Goal: Task Accomplishment & Management: Manage account settings

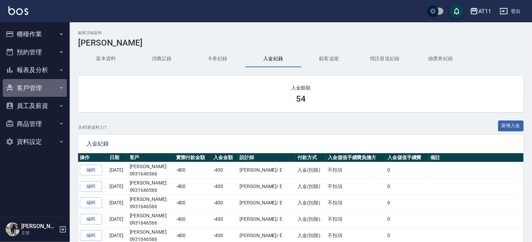
click at [24, 89] on button "客戶管理" at bounding box center [35, 88] width 64 height 18
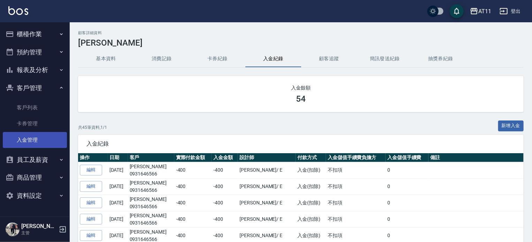
click at [28, 138] on link "入金管理" at bounding box center [35, 140] width 64 height 16
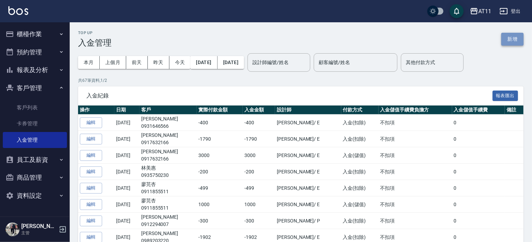
click at [508, 40] on button "新增" at bounding box center [512, 39] width 22 height 13
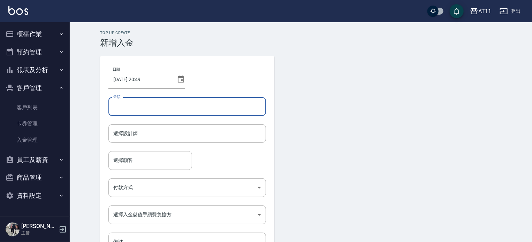
click at [129, 106] on input "金額" at bounding box center [187, 106] width 158 height 19
click at [127, 104] on input "金額" at bounding box center [187, 106] width 158 height 19
type input "1298"
click at [139, 135] on input "選擇設計師" at bounding box center [187, 134] width 151 height 12
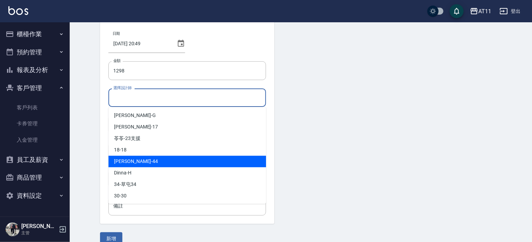
scroll to position [47, 0]
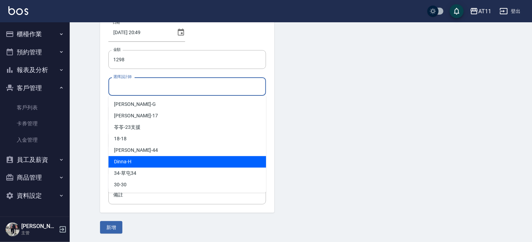
click at [126, 162] on span "Dinna -H" at bounding box center [122, 161] width 17 height 7
type input "Dinna-H"
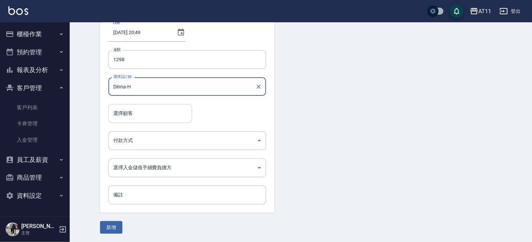
click at [133, 111] on input "選擇顧客" at bounding box center [150, 113] width 77 height 12
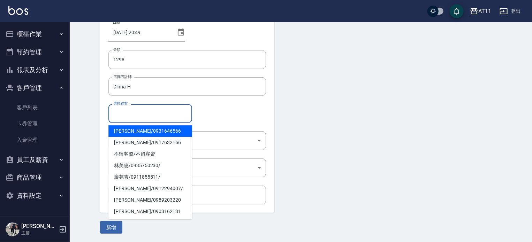
click at [139, 107] on div "選擇顧客" at bounding box center [150, 113] width 84 height 18
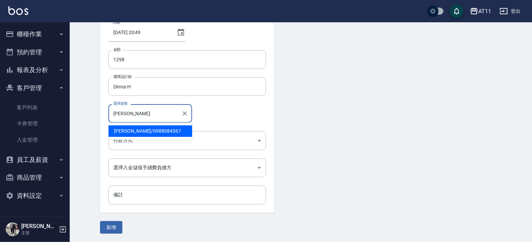
click at [127, 131] on span "[PERSON_NAME]/ 0988084367" at bounding box center [150, 132] width 84 height 12
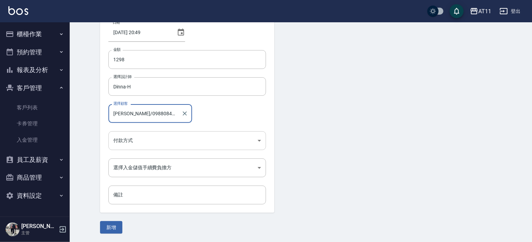
type input "[PERSON_NAME]/0988084367"
click at [136, 138] on body "AT11 登出 櫃檯作業 打帳單 帳單列表 現金收支登錄 材料自購登錄 每日結帳 排班表 現場電腦打卡 掃碼打卡 預約管理 預約管理 單日預約紀錄 單週預約紀…" at bounding box center [266, 97] width 532 height 289
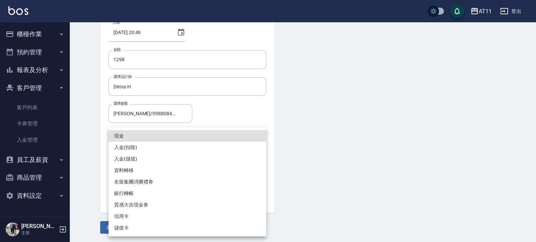
click at [113, 59] on div at bounding box center [268, 121] width 536 height 242
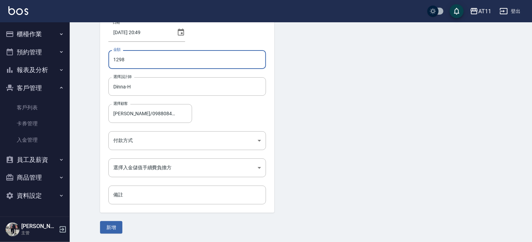
click at [127, 59] on input "1298" at bounding box center [187, 59] width 158 height 19
type input "1"
type input "-1298"
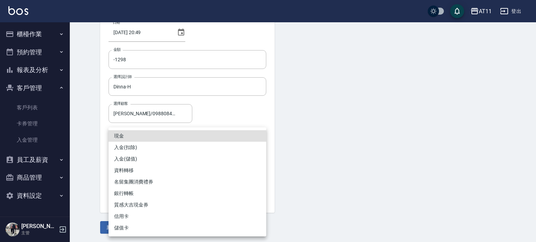
click at [152, 141] on body "AT11 登出 櫃檯作業 打帳單 帳單列表 現金收支登錄 材料自購登錄 每日結帳 排班表 現場電腦打卡 掃碼打卡 預約管理 預約管理 單日預約紀錄 單週預約紀…" at bounding box center [268, 97] width 536 height 289
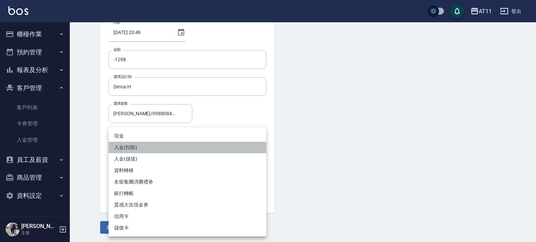
click at [135, 149] on li "入金(扣除)" at bounding box center [187, 148] width 158 height 12
type input "入金(扣除)"
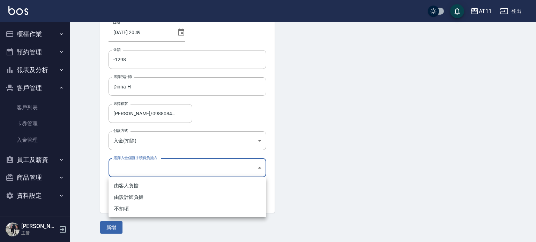
click at [137, 165] on body "AT11 登出 櫃檯作業 打帳單 帳單列表 現金收支登錄 材料自購登錄 每日結帳 排班表 現場電腦打卡 掃碼打卡 預約管理 預約管理 單日預約紀錄 單週預約紀…" at bounding box center [268, 97] width 536 height 289
click at [133, 210] on li "不扣項" at bounding box center [187, 209] width 158 height 12
type input "WITHOUTHANDLINGFEE"
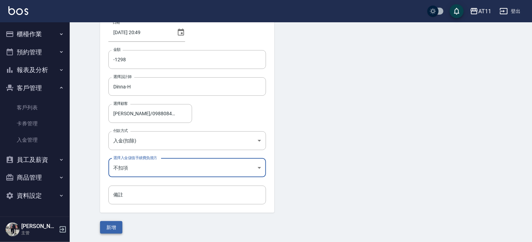
click at [115, 227] on button "新增" at bounding box center [111, 227] width 22 height 13
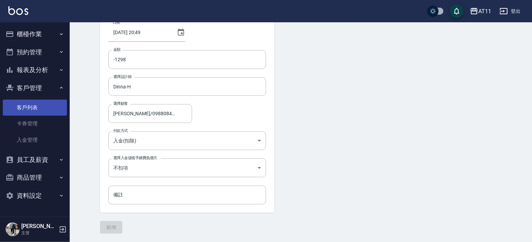
click at [26, 106] on link "客戶列表" at bounding box center [35, 108] width 64 height 16
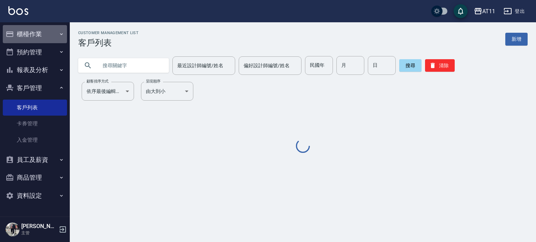
click at [31, 31] on button "櫃檯作業" at bounding box center [35, 34] width 64 height 18
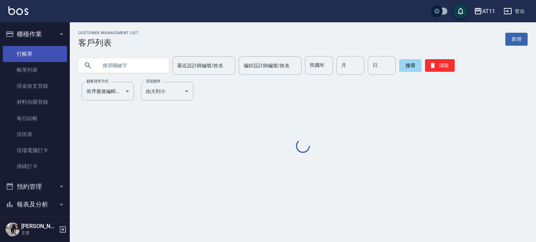
click at [28, 56] on link "打帳單" at bounding box center [35, 54] width 64 height 16
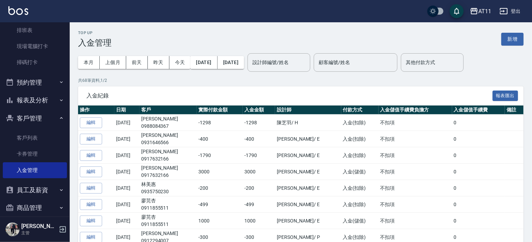
scroll to position [105, 0]
click at [29, 138] on link "客戶列表" at bounding box center [35, 138] width 64 height 16
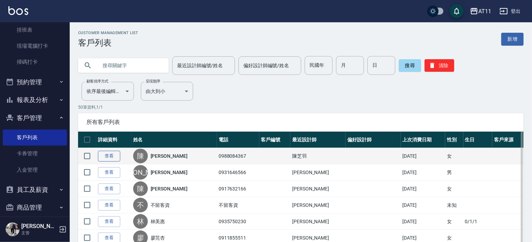
click at [113, 154] on link "查看" at bounding box center [109, 156] width 22 height 11
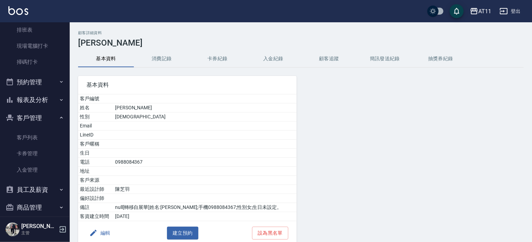
click at [276, 60] on button "入金紀錄" at bounding box center [274, 59] width 56 height 17
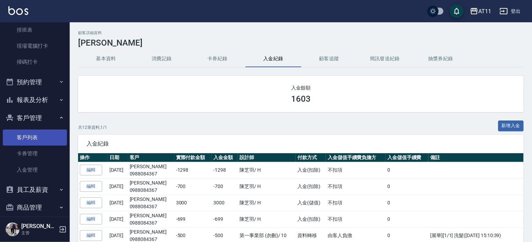
click at [32, 138] on link "客戶列表" at bounding box center [35, 138] width 64 height 16
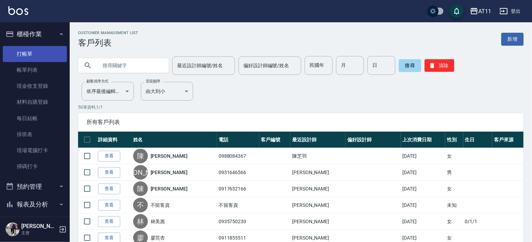
click at [30, 55] on link "打帳單" at bounding box center [35, 54] width 64 height 16
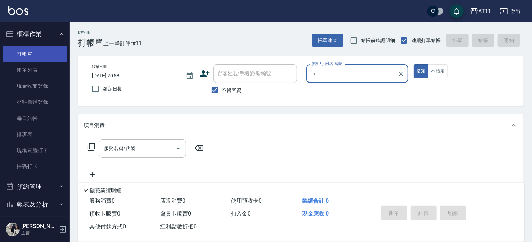
type input "ㄋ"
type input "Alisa-S"
type button "true"
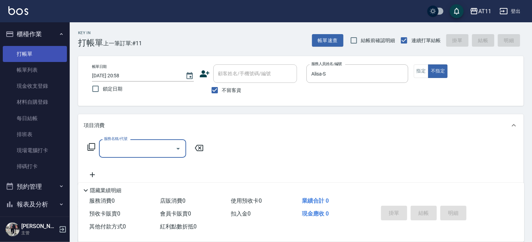
type input "d"
type input "3"
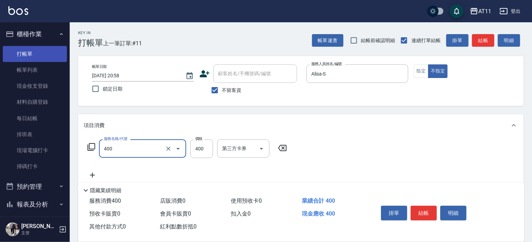
type input "洗剪(400)"
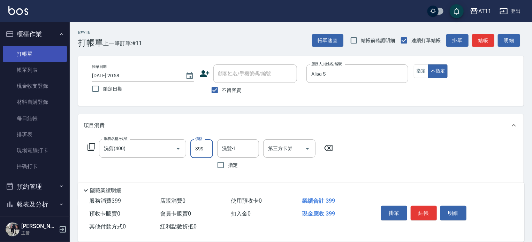
type input "399"
type input "a"
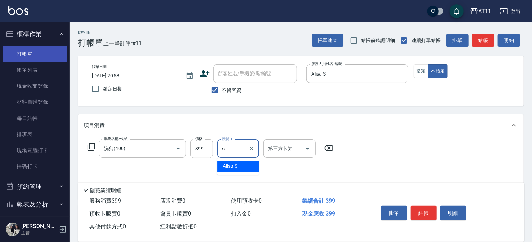
type input "Alisa-S"
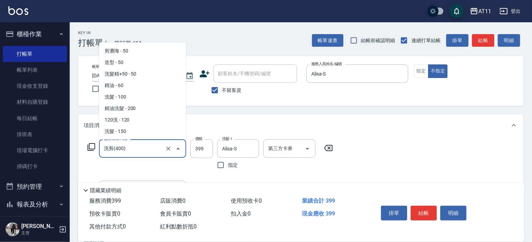
drag, startPoint x: 145, startPoint y: 154, endPoint x: 142, endPoint y: 150, distance: 4.7
click at [145, 153] on input "洗剪(400)" at bounding box center [132, 149] width 61 height 12
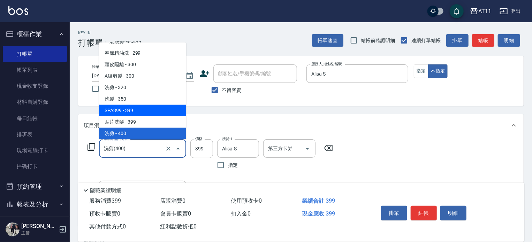
click at [142, 114] on span "SPA399 - 399" at bounding box center [142, 111] width 87 height 12
type input "SPA399(0399)"
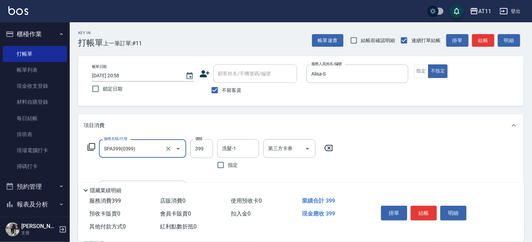
click at [233, 148] on input "洗髮-1" at bounding box center [238, 149] width 36 height 12
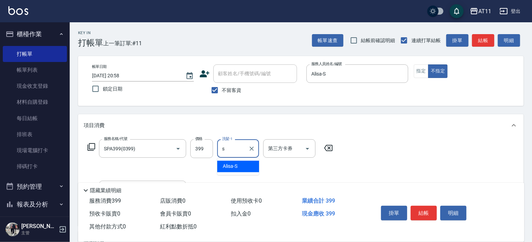
type input "Alisa-S"
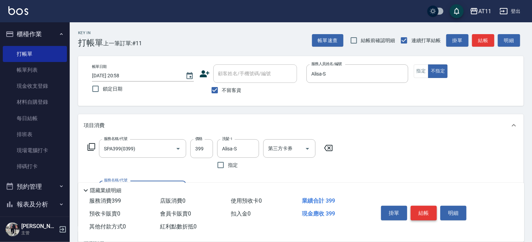
click at [429, 207] on button "結帳" at bounding box center [424, 213] width 26 height 15
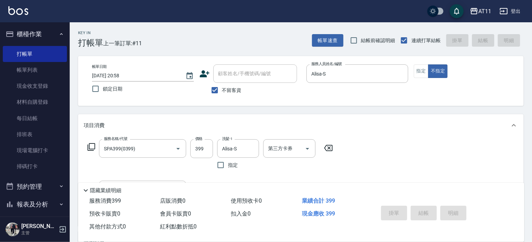
type input "[DATE] 20:59"
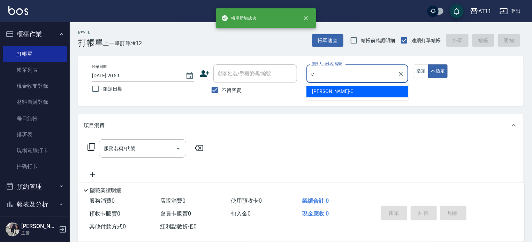
type input "[PERSON_NAME]"
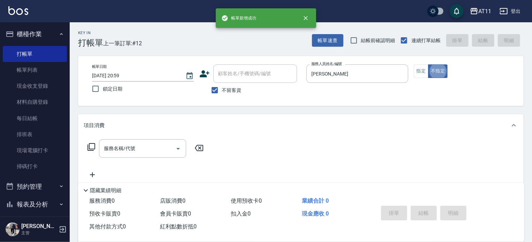
type button "false"
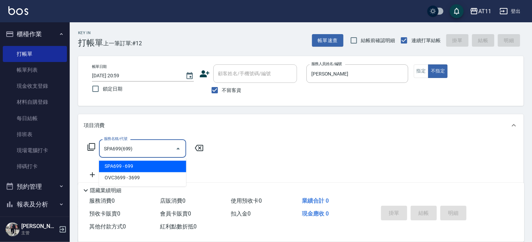
type input "SPA699(699)"
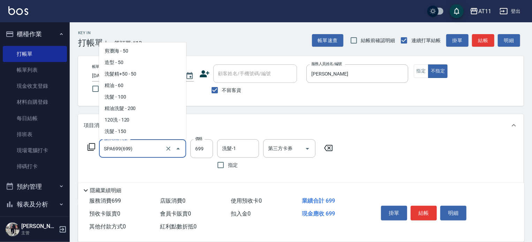
click at [136, 153] on input "SPA699(699)" at bounding box center [132, 149] width 61 height 12
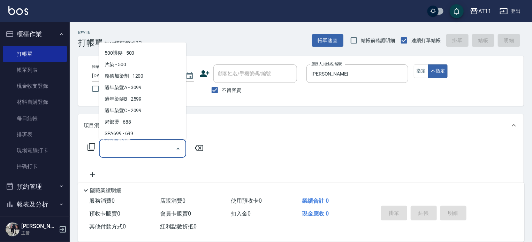
type input "6"
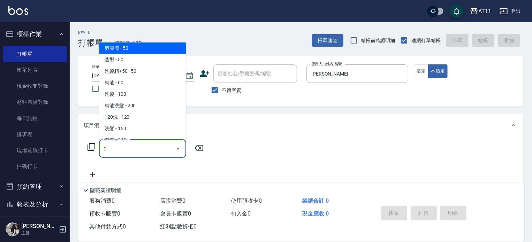
scroll to position [0, 0]
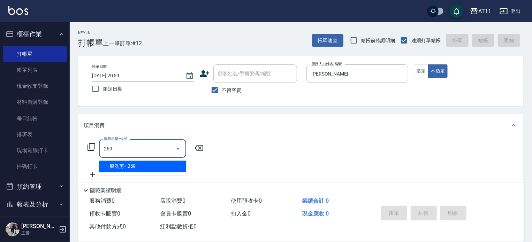
type input "一般洗剪(269)"
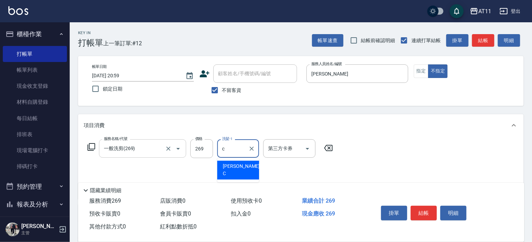
type input "[PERSON_NAME]"
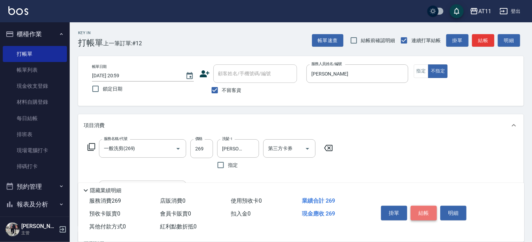
click at [420, 210] on button "結帳" at bounding box center [424, 213] width 26 height 15
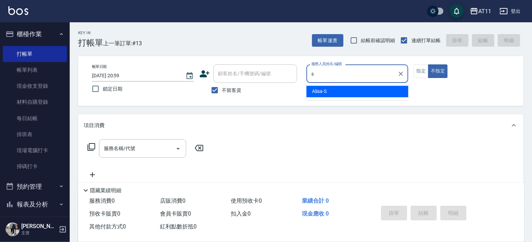
type input "Alisa-S"
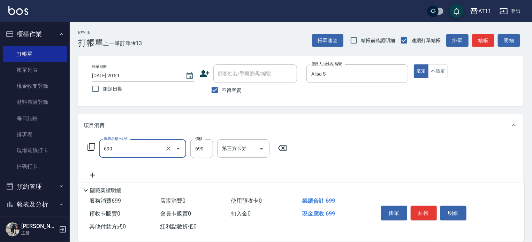
type input "SPA699(699)"
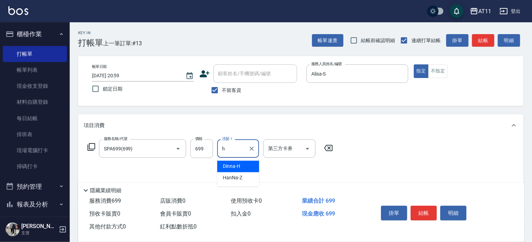
type input "Dinna-H"
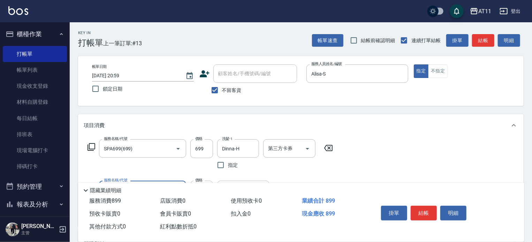
type input "剪髮(200)"
type input "100"
click at [423, 212] on button "結帳" at bounding box center [424, 213] width 26 height 15
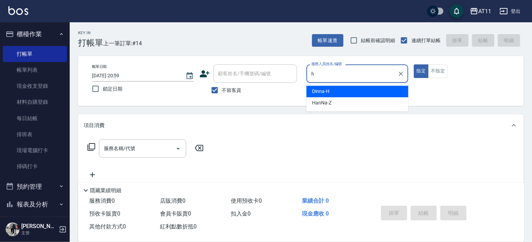
type input "Dinna-H"
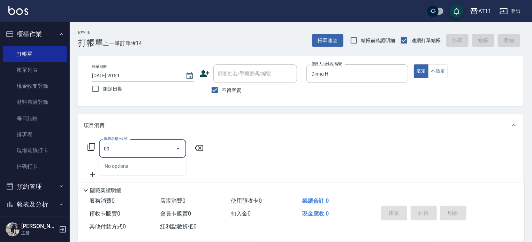
type input "0"
type input "8"
type input "0"
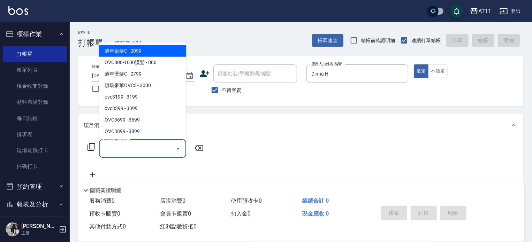
type input "c"
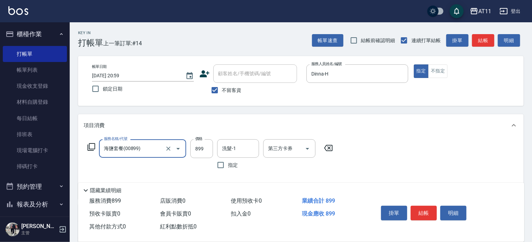
type input "海鹽套餐(00899)"
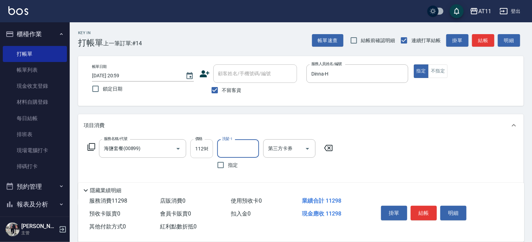
click at [199, 148] on input "11298" at bounding box center [201, 148] width 23 height 19
type input "1298"
type input "ㄘ"
type input "Dinna-H"
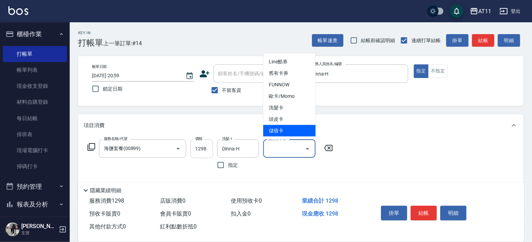
type input "儲值卡"
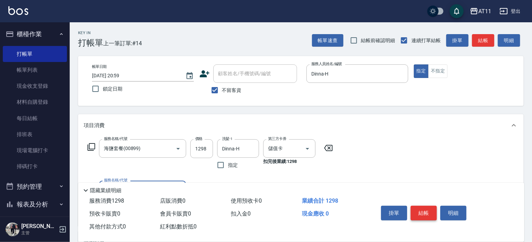
click at [429, 213] on button "結帳" at bounding box center [424, 213] width 26 height 15
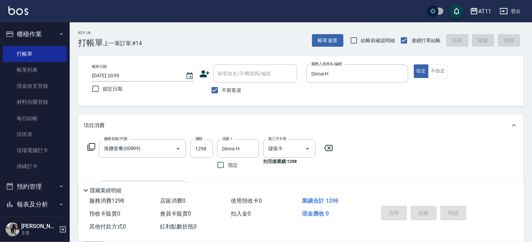
type input "[DATE] 21:01"
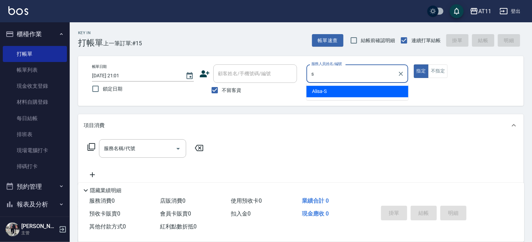
type input "Alisa-S"
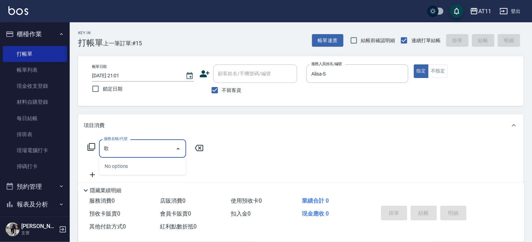
type input "哥"
type input "1"
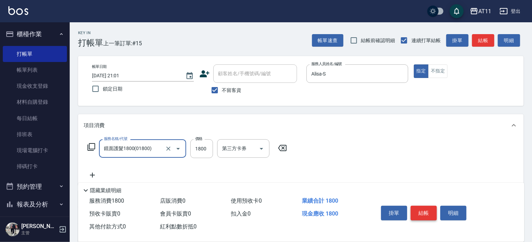
type input "鏡面護髮1800(01800)"
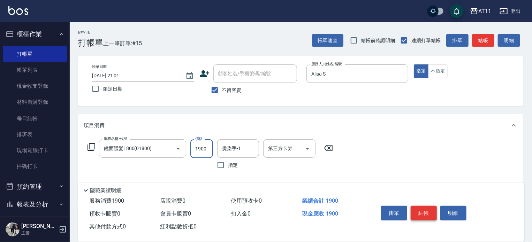
type input "1900"
type input "ㄋ"
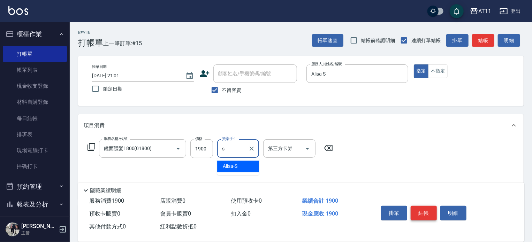
type input "Alisa-S"
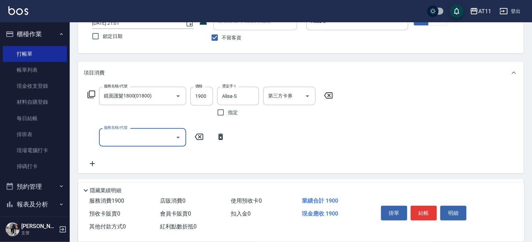
scroll to position [105, 0]
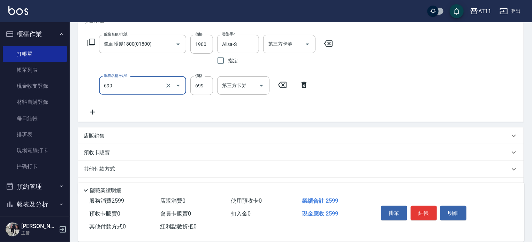
type input "SPA699(699)"
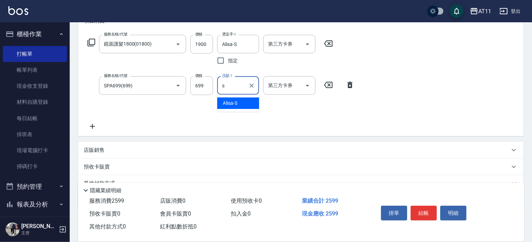
type input "Alisa-S"
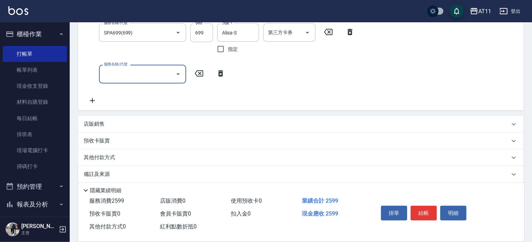
scroll to position [164, 0]
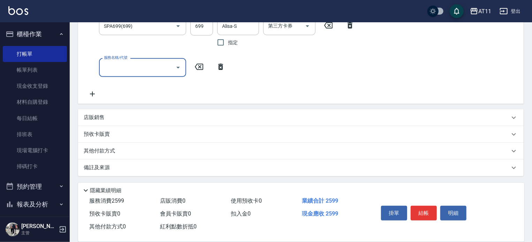
click at [130, 152] on div "其他付款方式" at bounding box center [297, 152] width 426 height 8
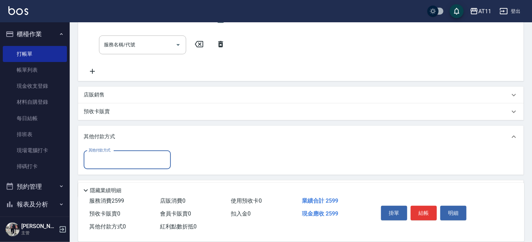
scroll to position [199, 0]
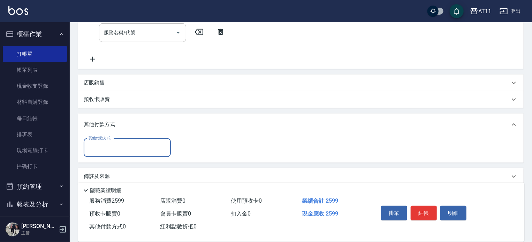
click at [128, 144] on input "其他付款方式" at bounding box center [127, 148] width 81 height 12
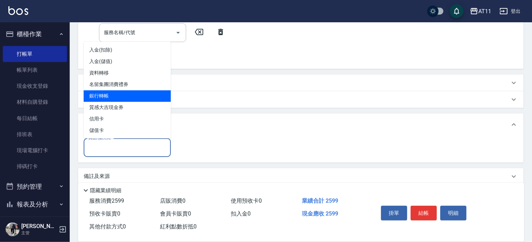
click at [115, 96] on span "銀行轉帳" at bounding box center [127, 97] width 87 height 12
type input "銀行轉帳"
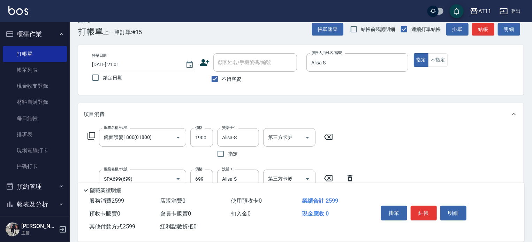
scroll to position [0, 0]
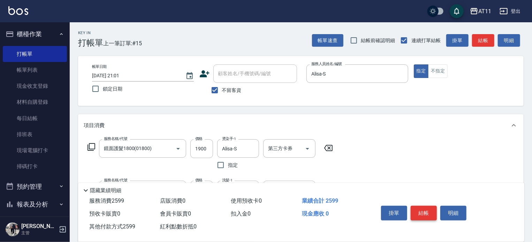
type input "2599"
drag, startPoint x: 429, startPoint y: 212, endPoint x: 425, endPoint y: 209, distance: 5.4
click at [428, 211] on button "結帳" at bounding box center [424, 213] width 26 height 15
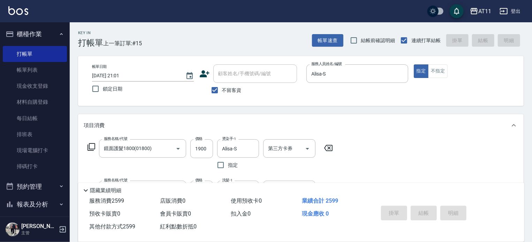
type input "[DATE] 21:02"
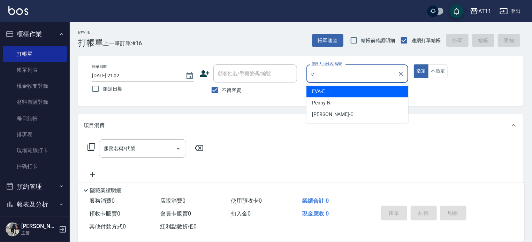
type input "EVA-E"
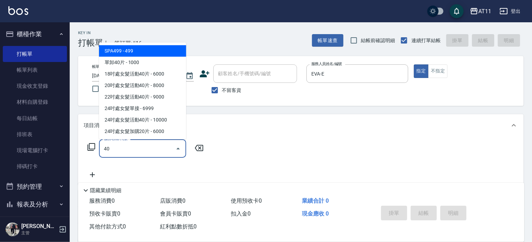
type input "400"
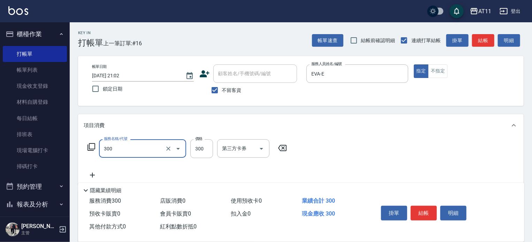
type input "A級剪髮(300)"
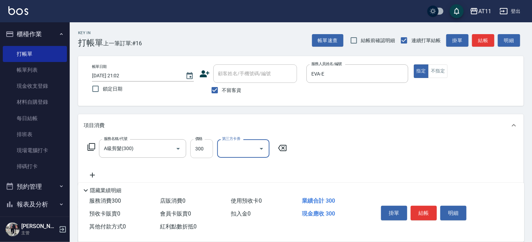
click at [206, 156] on input "300" at bounding box center [201, 148] width 23 height 19
type input "400"
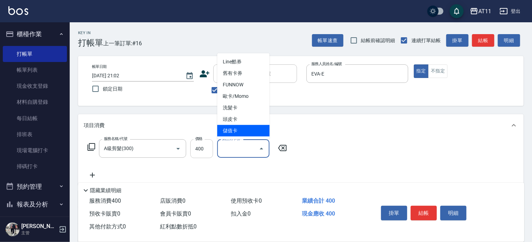
type input "儲值卡"
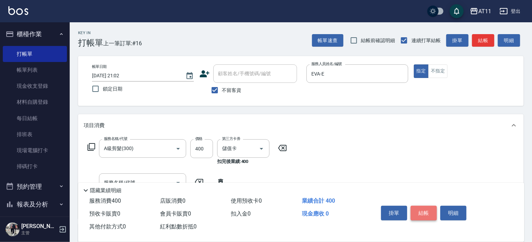
click at [426, 211] on button "結帳" at bounding box center [424, 213] width 26 height 15
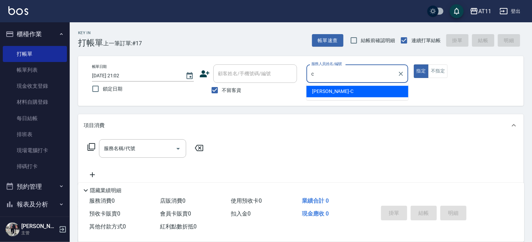
type input "[PERSON_NAME]"
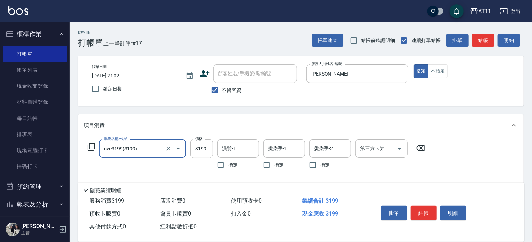
type input "ovc3199(3199)"
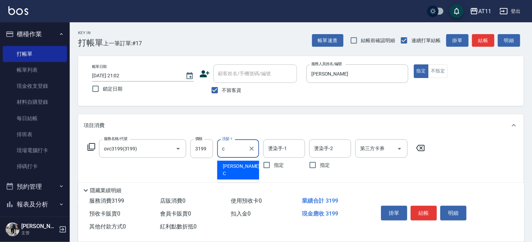
type input "[PERSON_NAME]"
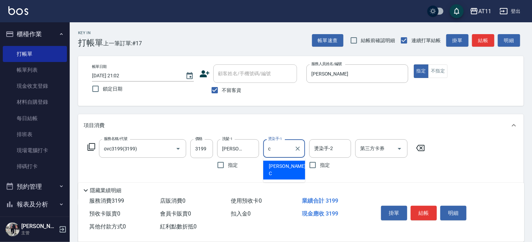
type input "[PERSON_NAME]"
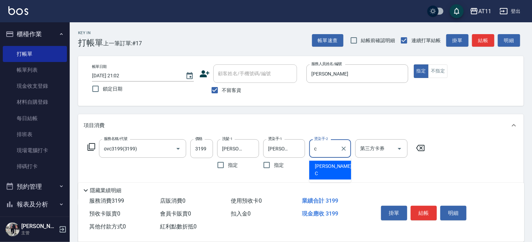
type input "[PERSON_NAME]"
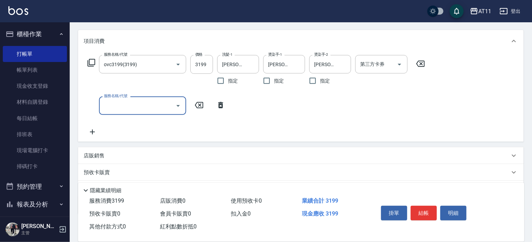
scroll to position [105, 0]
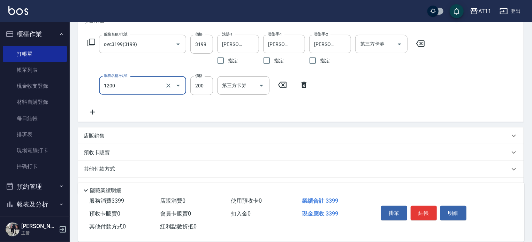
type input "染髮加長度(1200)"
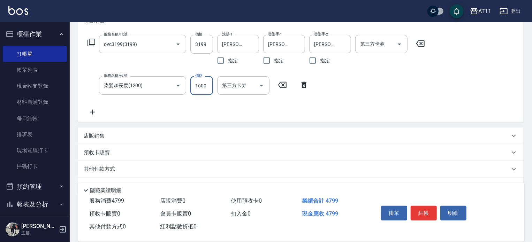
type input "1600"
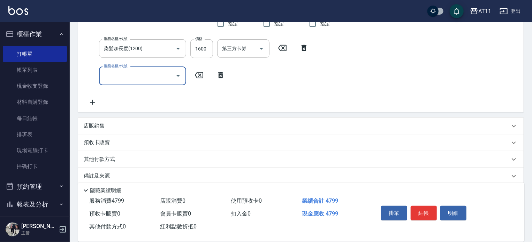
scroll to position [150, 0]
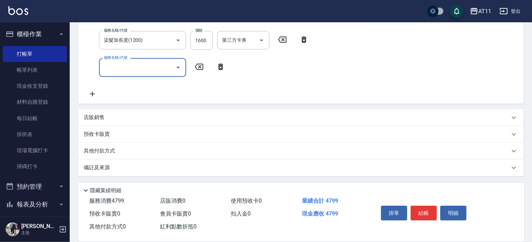
click at [117, 152] on p "其他付款方式" at bounding box center [101, 152] width 35 height 8
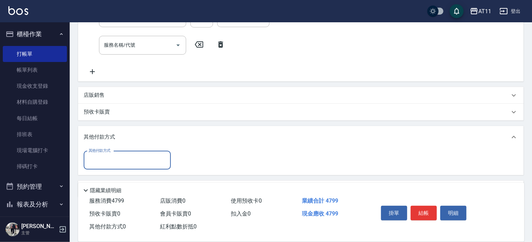
scroll to position [194, 0]
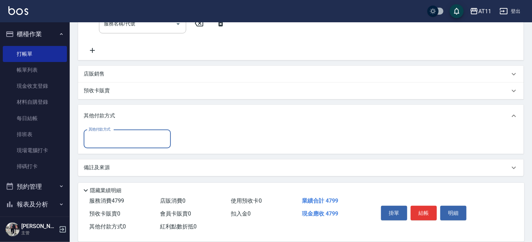
click at [121, 139] on input "其他付款方式" at bounding box center [127, 139] width 81 height 12
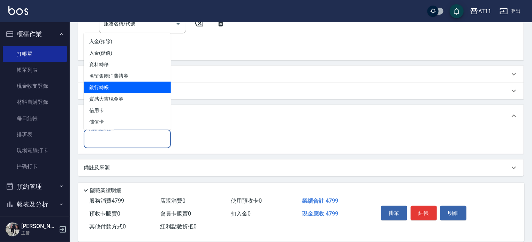
click at [117, 91] on span "銀行轉帳" at bounding box center [127, 88] width 87 height 12
type input "銀行轉帳"
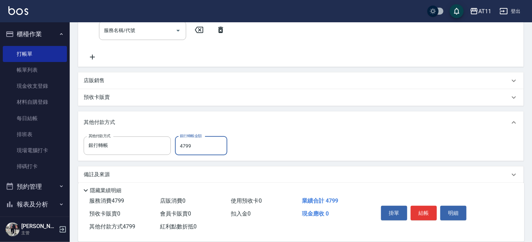
scroll to position [194, 0]
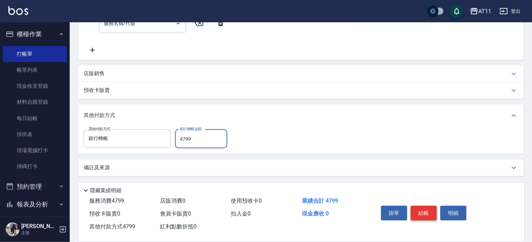
type input "4799"
click at [421, 210] on button "結帳" at bounding box center [424, 213] width 26 height 15
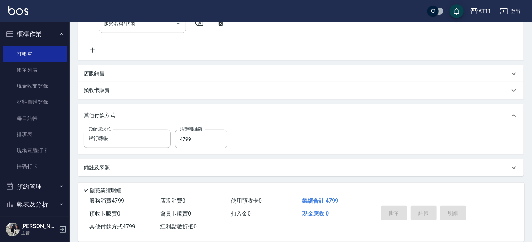
type input "[DATE] 21:03"
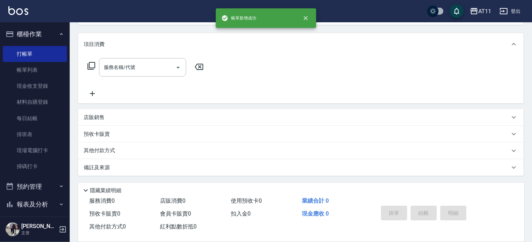
scroll to position [0, 0]
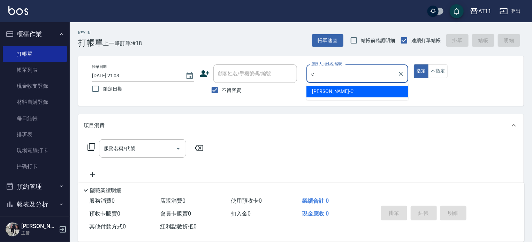
type input "[PERSON_NAME]"
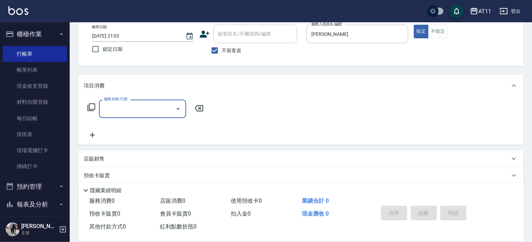
scroll to position [81, 0]
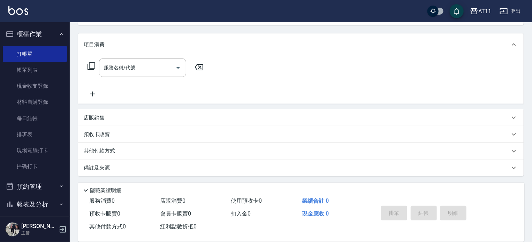
click at [110, 122] on div "店販銷售" at bounding box center [301, 118] width 446 height 17
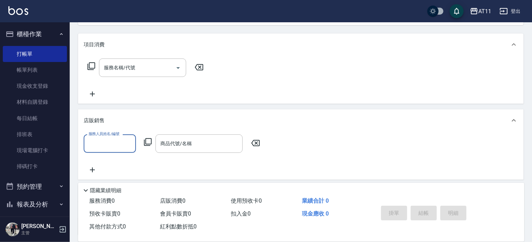
scroll to position [0, 0]
type input "[PERSON_NAME]"
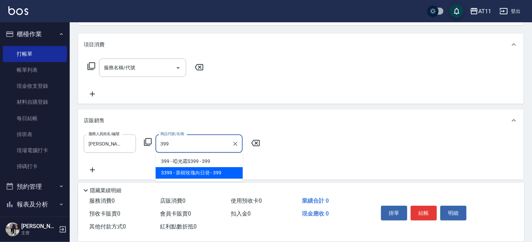
type input "茶樹玫瑰向日癸"
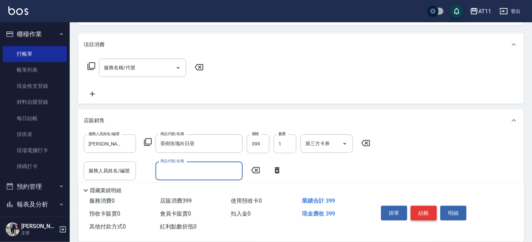
click at [427, 213] on button "結帳" at bounding box center [424, 213] width 26 height 15
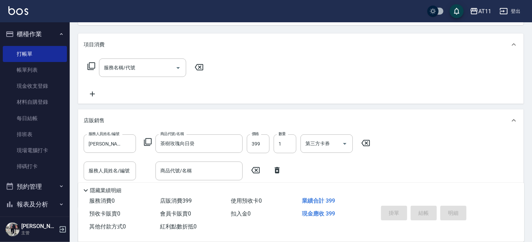
type input "[DATE] 21:04"
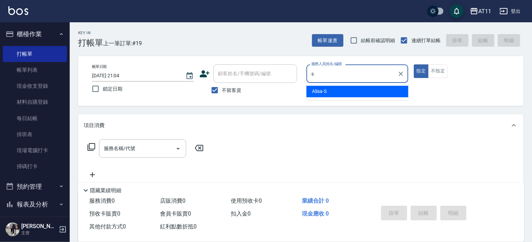
type input "Alisa-S"
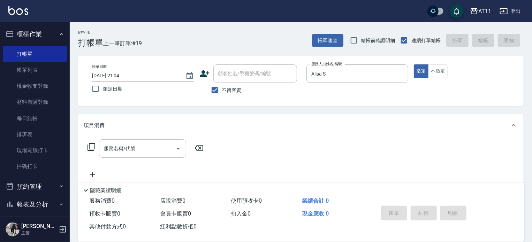
click at [448, 71] on div "指定 不指定" at bounding box center [465, 72] width 102 height 14
click at [442, 71] on button "不指定" at bounding box center [438, 72] width 20 height 14
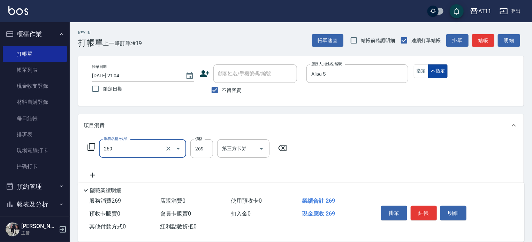
type input "一般洗剪(269)"
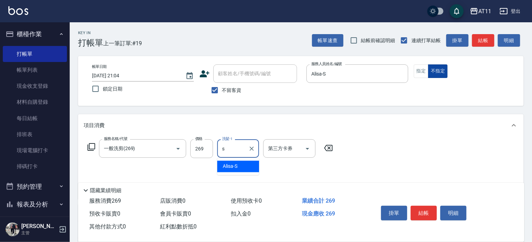
type input "Alisa-S"
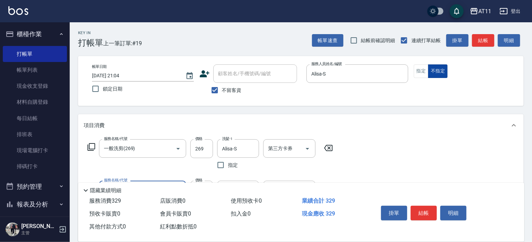
type input "精油(60)"
type input "Alisa-S"
drag, startPoint x: 421, startPoint y: 215, endPoint x: 408, endPoint y: 205, distance: 16.9
click at [418, 212] on button "結帳" at bounding box center [424, 213] width 26 height 15
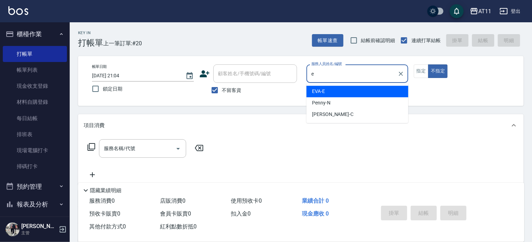
type input "EVA-E"
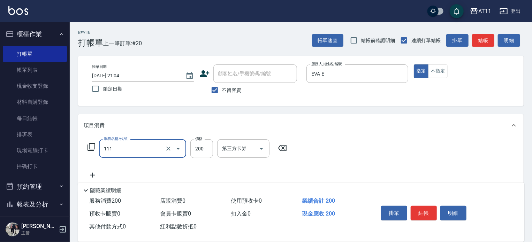
type input "精油洗髮(111)"
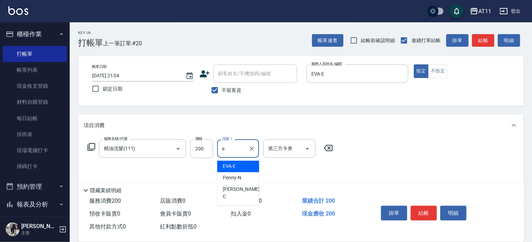
type input "EVA-E"
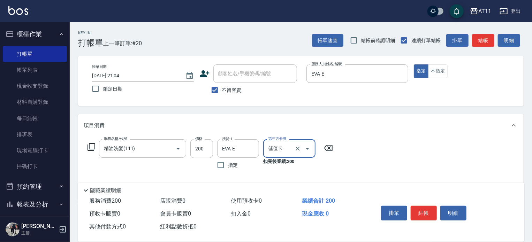
type input "儲值卡"
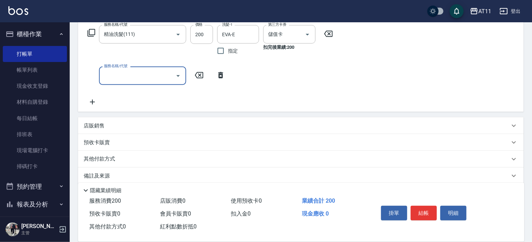
scroll to position [123, 0]
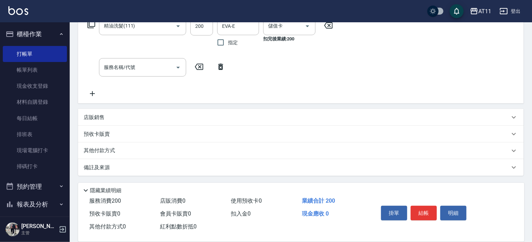
click at [101, 118] on p "店販銷售" at bounding box center [94, 117] width 21 height 7
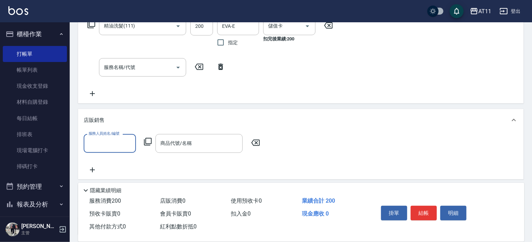
scroll to position [0, 0]
type input "EVA-E"
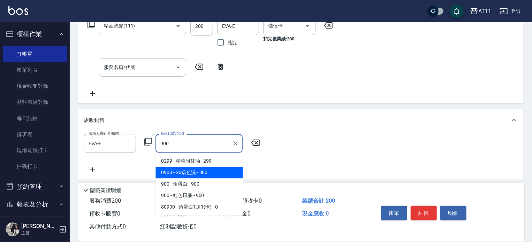
type input "S6矯色洗"
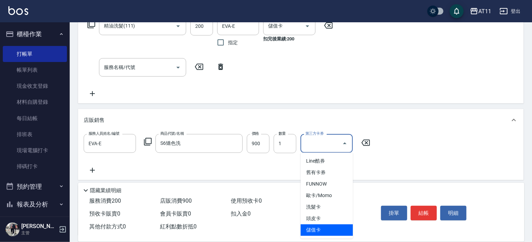
type input "儲值卡"
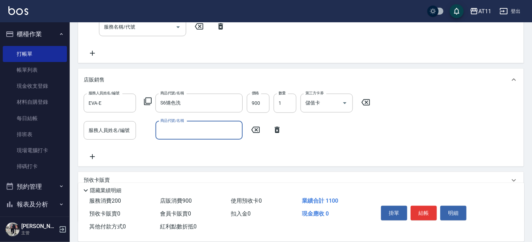
scroll to position [209, 0]
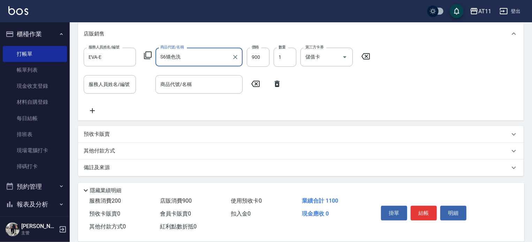
click at [179, 53] on input "S6矯色洗" at bounding box center [194, 57] width 70 height 12
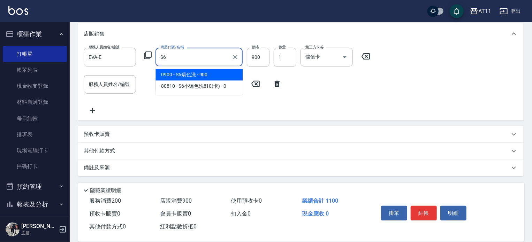
type input "S"
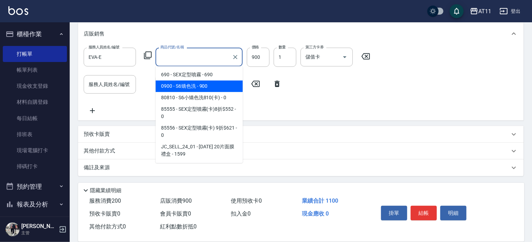
scroll to position [209, 0]
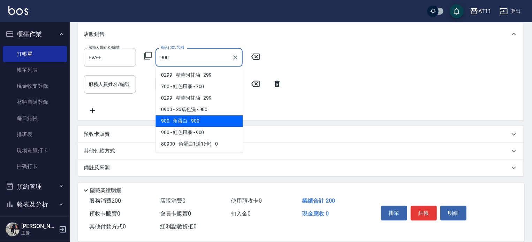
click at [201, 121] on span "900 - 角蛋白 - 900" at bounding box center [199, 121] width 87 height 12
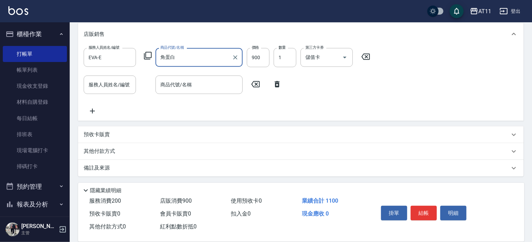
scroll to position [209, 0]
type input "角蛋白"
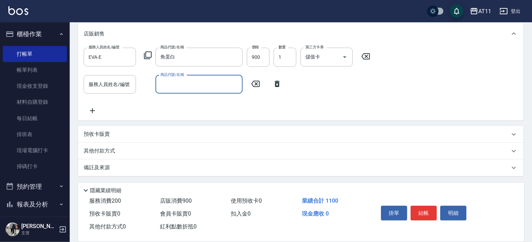
type input "e"
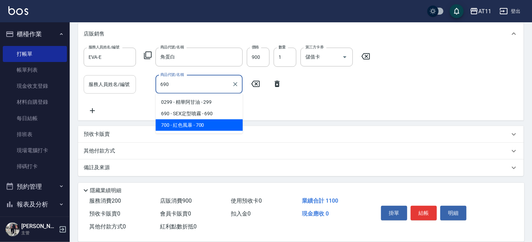
type input "690"
click at [125, 85] on input "服務人員姓名/編號" at bounding box center [110, 84] width 46 height 12
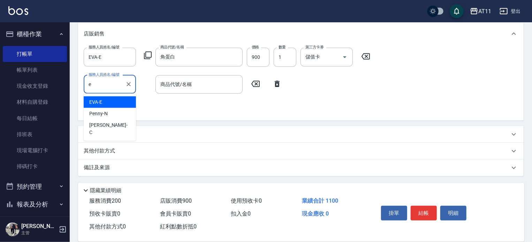
type input "EVA-E"
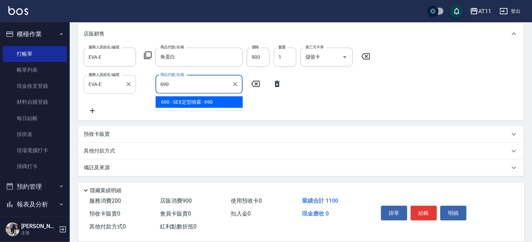
type input "SEX定型噴霧"
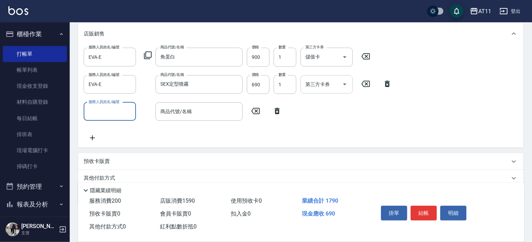
click at [346, 87] on icon "Open" at bounding box center [345, 84] width 8 height 8
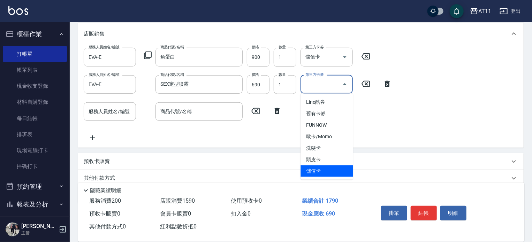
click at [315, 171] on span "儲值卡" at bounding box center [327, 172] width 52 height 12
type input "儲值卡"
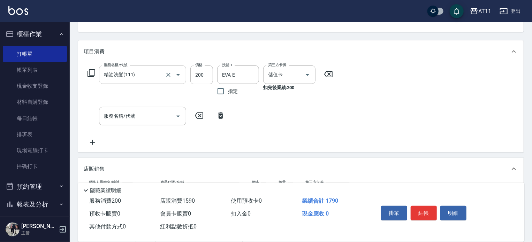
scroll to position [70, 0]
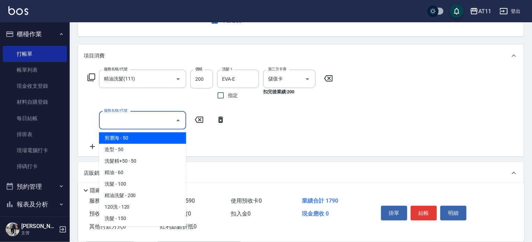
click at [110, 115] on div "服務名稱/代號 服務名稱/代號" at bounding box center [142, 120] width 87 height 18
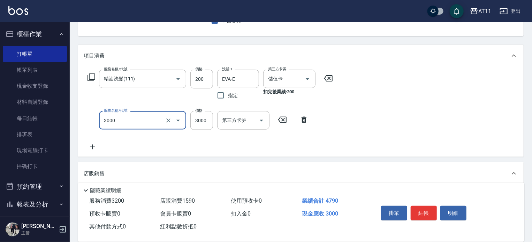
type input "頂級豪華OVC3(3000)"
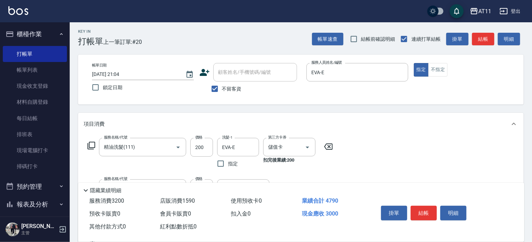
scroll to position [0, 0]
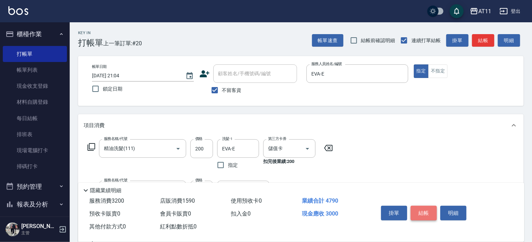
click at [420, 213] on button "結帳" at bounding box center [424, 213] width 26 height 15
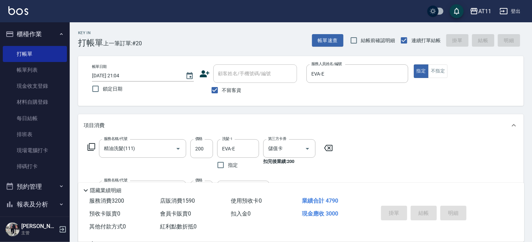
type input "[DATE] 21:05"
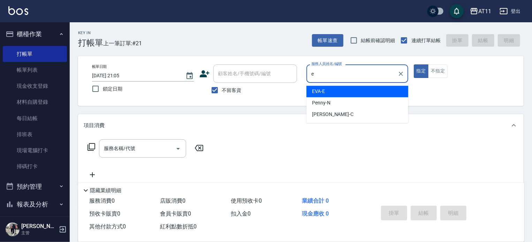
type input "EVA-E"
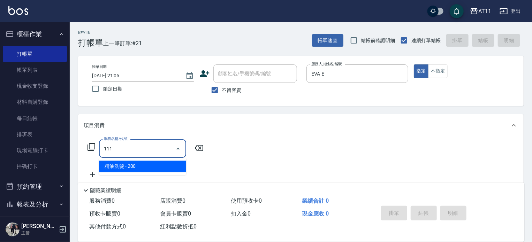
type input "精油洗髮(111)"
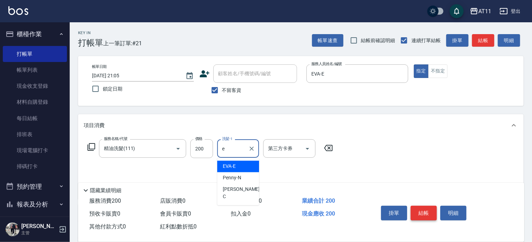
type input "EVA-E"
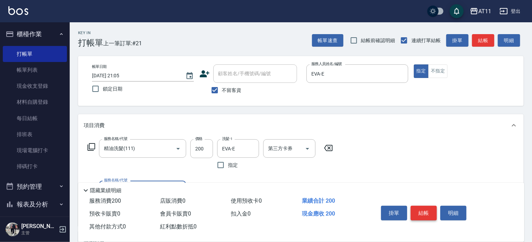
click at [424, 213] on button "結帳" at bounding box center [424, 213] width 26 height 15
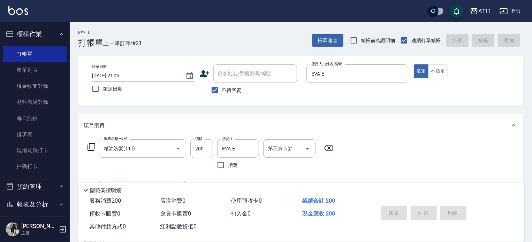
type input "[DATE] 21:06"
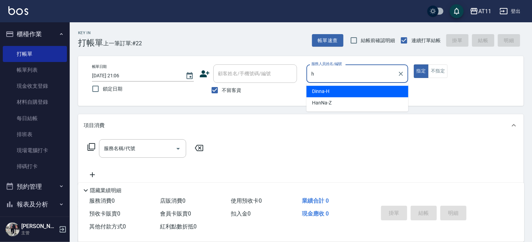
type input "Dinna-H"
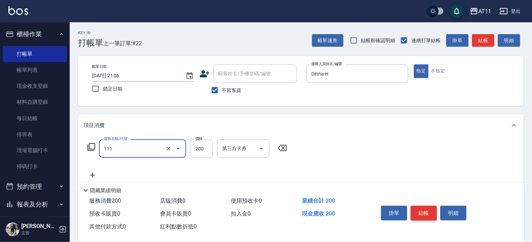
type input "精油洗髮(111)"
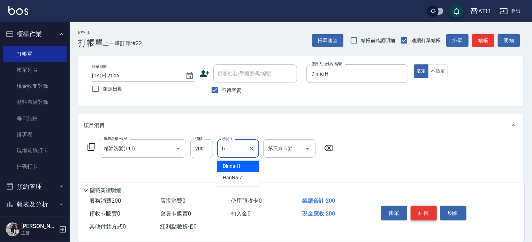
type input "Dinna-H"
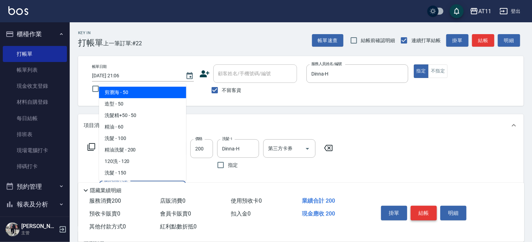
type input "剪瀏海(0050)"
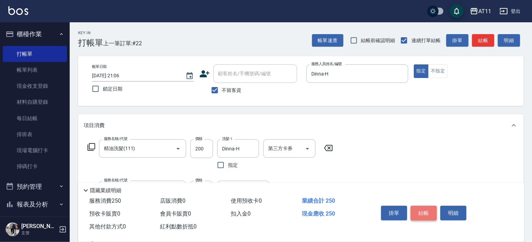
click at [424, 210] on button "結帳" at bounding box center [424, 213] width 26 height 15
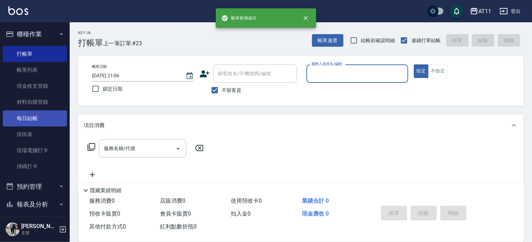
click at [42, 121] on link "每日結帳" at bounding box center [35, 119] width 64 height 16
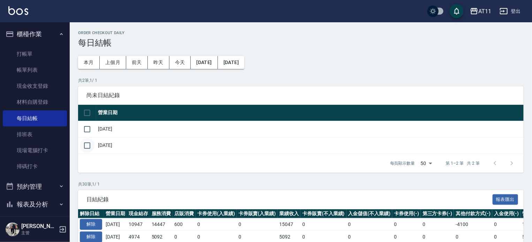
click at [90, 147] on input "checkbox" at bounding box center [87, 145] width 15 height 15
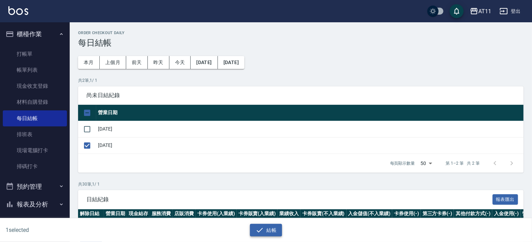
click at [273, 234] on button "結帳" at bounding box center [266, 230] width 32 height 13
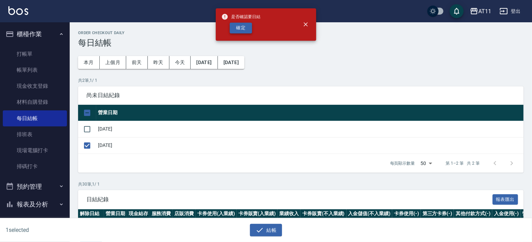
click at [235, 28] on button "確定" at bounding box center [241, 28] width 22 height 11
checkbox input "false"
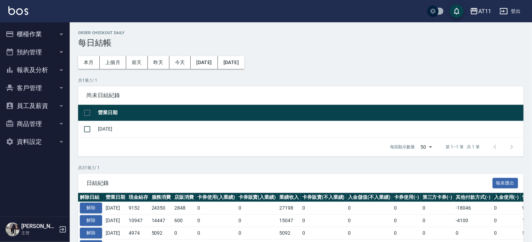
click at [32, 83] on button "客戶管理" at bounding box center [35, 88] width 64 height 18
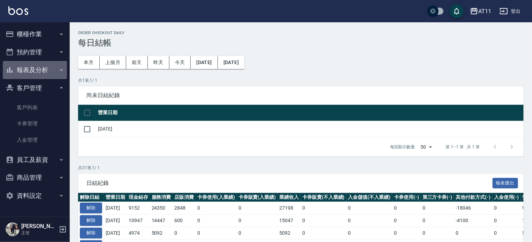
click at [46, 63] on button "報表及分析" at bounding box center [35, 70] width 64 height 18
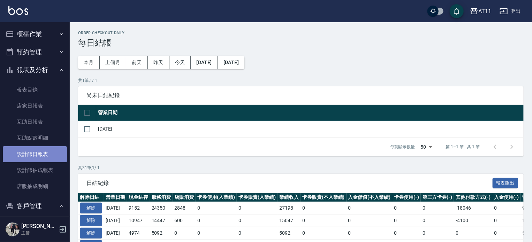
click at [42, 157] on link "設計師日報表" at bounding box center [35, 154] width 64 height 16
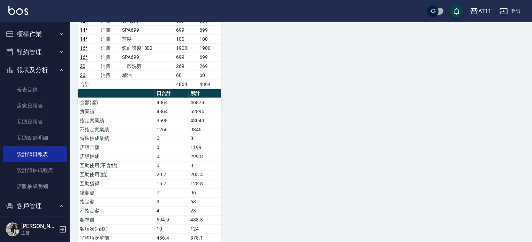
scroll to position [544, 0]
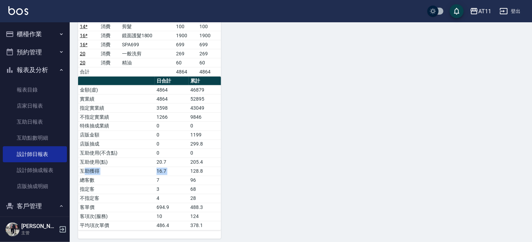
drag, startPoint x: 86, startPoint y: 166, endPoint x: 189, endPoint y: 169, distance: 102.6
click at [189, 169] on tr "互助獲得 16.7 128.8" at bounding box center [149, 171] width 143 height 9
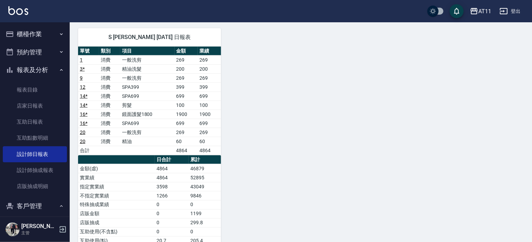
scroll to position [439, 0]
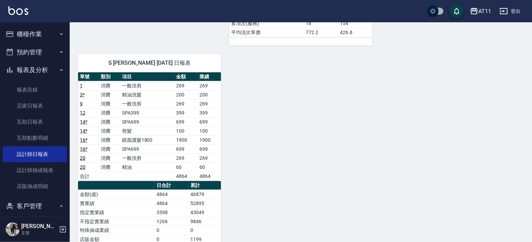
click at [36, 35] on button "櫃檯作業" at bounding box center [35, 34] width 64 height 18
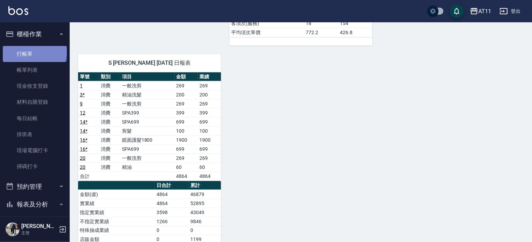
click at [34, 51] on link "打帳單" at bounding box center [35, 54] width 64 height 16
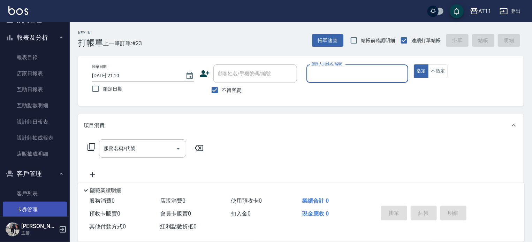
scroll to position [209, 0]
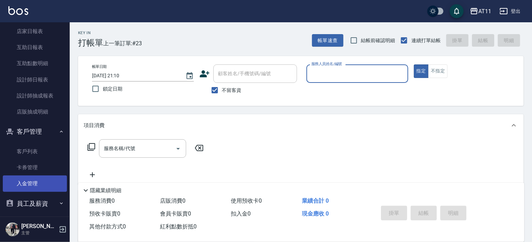
click at [40, 179] on link "入金管理" at bounding box center [35, 184] width 64 height 16
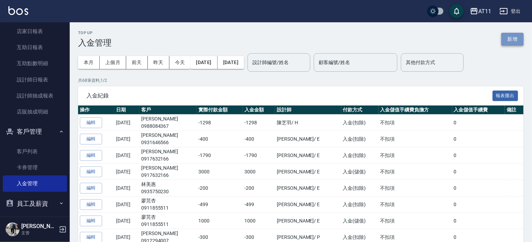
click at [510, 37] on button "新增" at bounding box center [512, 39] width 22 height 13
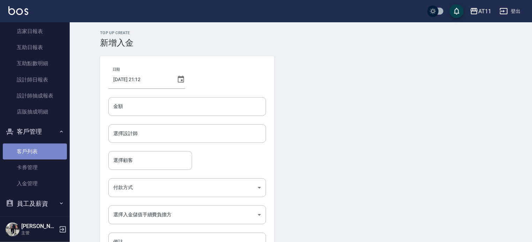
click at [35, 151] on link "客戶列表" at bounding box center [35, 152] width 64 height 16
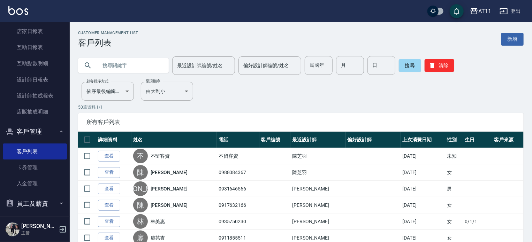
click at [110, 66] on input "text" at bounding box center [131, 65] width 66 height 19
type input "0909509189"
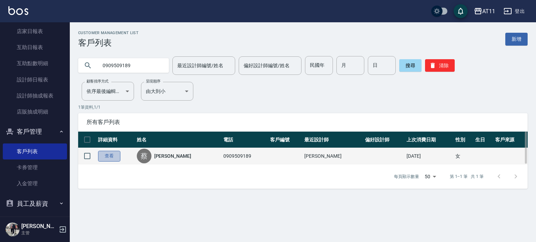
click at [112, 157] on link "查看" at bounding box center [109, 156] width 22 height 11
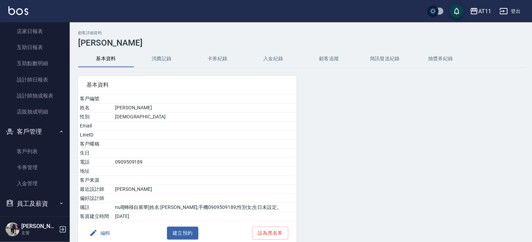
click at [273, 60] on button "入金紀錄" at bounding box center [274, 59] width 56 height 17
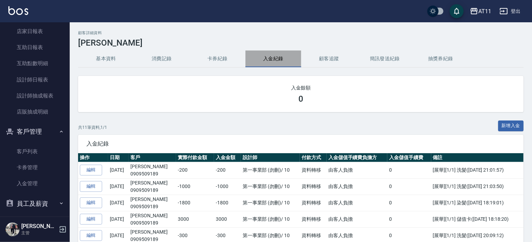
click at [276, 55] on button "入金紀錄" at bounding box center [274, 59] width 56 height 17
click at [282, 57] on button "入金紀錄" at bounding box center [274, 59] width 56 height 17
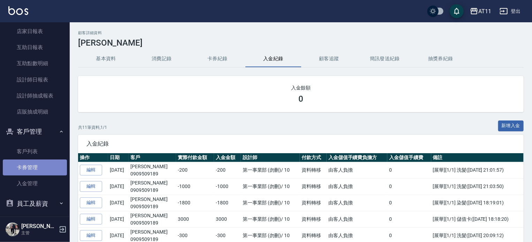
click at [39, 161] on link "卡券管理" at bounding box center [35, 168] width 64 height 16
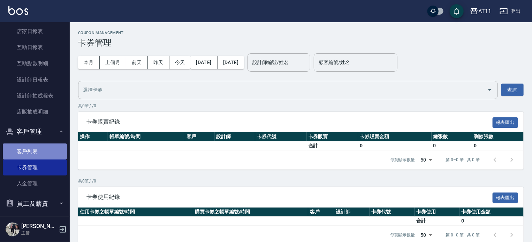
click at [41, 152] on link "客戶列表" at bounding box center [35, 152] width 64 height 16
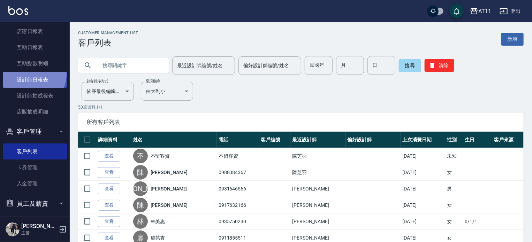
click at [29, 74] on link "設計師日報表" at bounding box center [35, 80] width 64 height 16
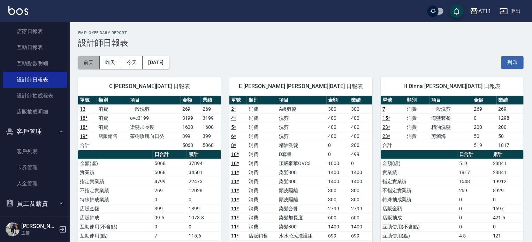
click at [93, 64] on button "前天" at bounding box center [89, 62] width 22 height 13
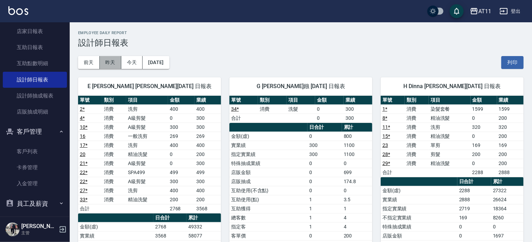
click at [116, 65] on button "昨天" at bounding box center [111, 62] width 22 height 13
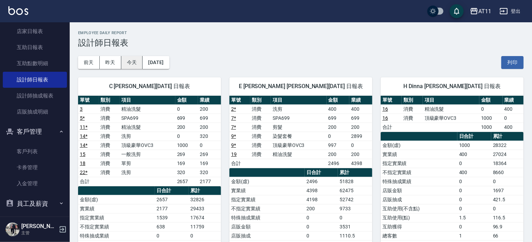
click at [125, 58] on button "今天" at bounding box center [132, 62] width 22 height 13
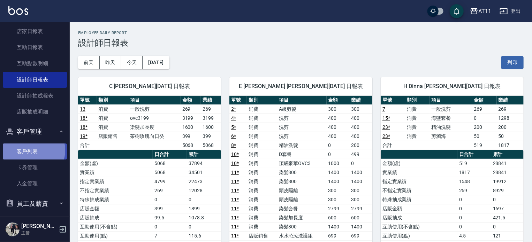
click at [28, 151] on link "客戶列表" at bounding box center [35, 152] width 64 height 16
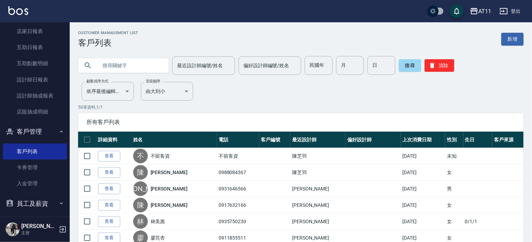
click at [113, 67] on input "text" at bounding box center [131, 65] width 66 height 19
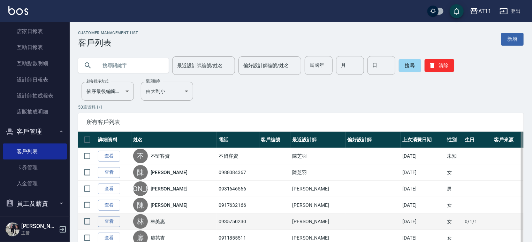
click at [183, 221] on div "林 林美惠" at bounding box center [174, 221] width 82 height 15
click at [108, 224] on link "查看" at bounding box center [109, 222] width 22 height 11
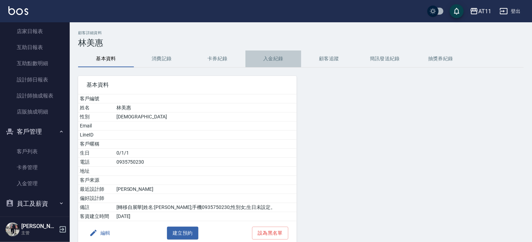
click at [277, 58] on button "入金紀錄" at bounding box center [274, 59] width 56 height 17
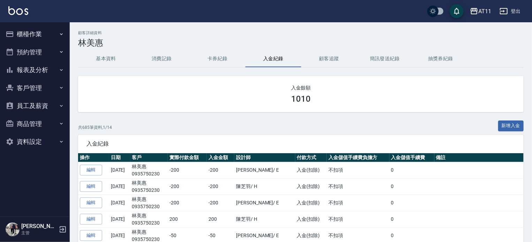
click at [23, 32] on button "櫃檯作業" at bounding box center [35, 34] width 64 height 18
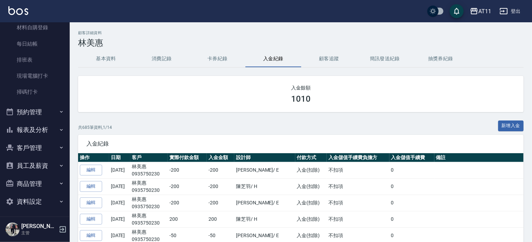
scroll to position [77, 0]
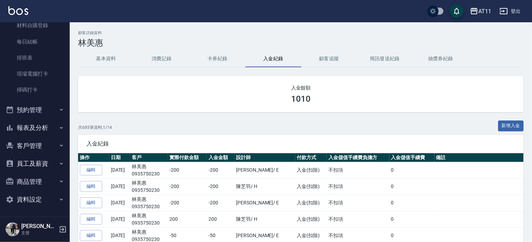
click at [23, 127] on button "報表及分析" at bounding box center [35, 128] width 64 height 18
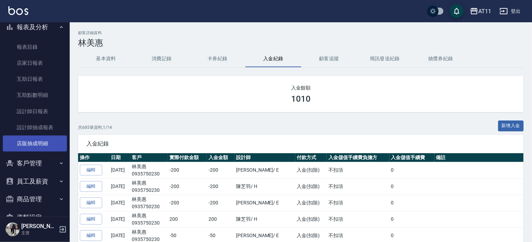
scroll to position [181, 0]
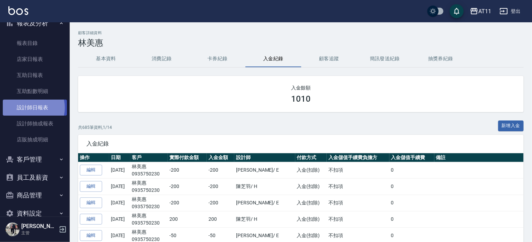
click at [29, 108] on link "設計師日報表" at bounding box center [35, 108] width 64 height 16
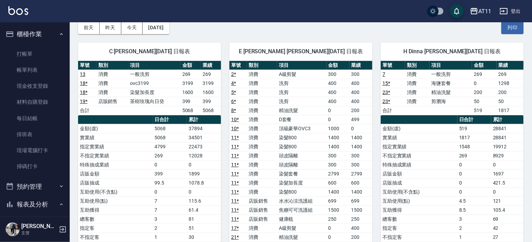
click at [375, 65] on div "H Dinna 陳芝羽 08/14/2025 日報表 單號 類別 項目 金額 業績 7 消費 一般洗剪 269 269 15 * 消費 海鹽套餐 0 1298…" at bounding box center [447, 242] width 151 height 416
click at [29, 53] on link "打帳單" at bounding box center [35, 54] width 64 height 16
